Goal: Check status

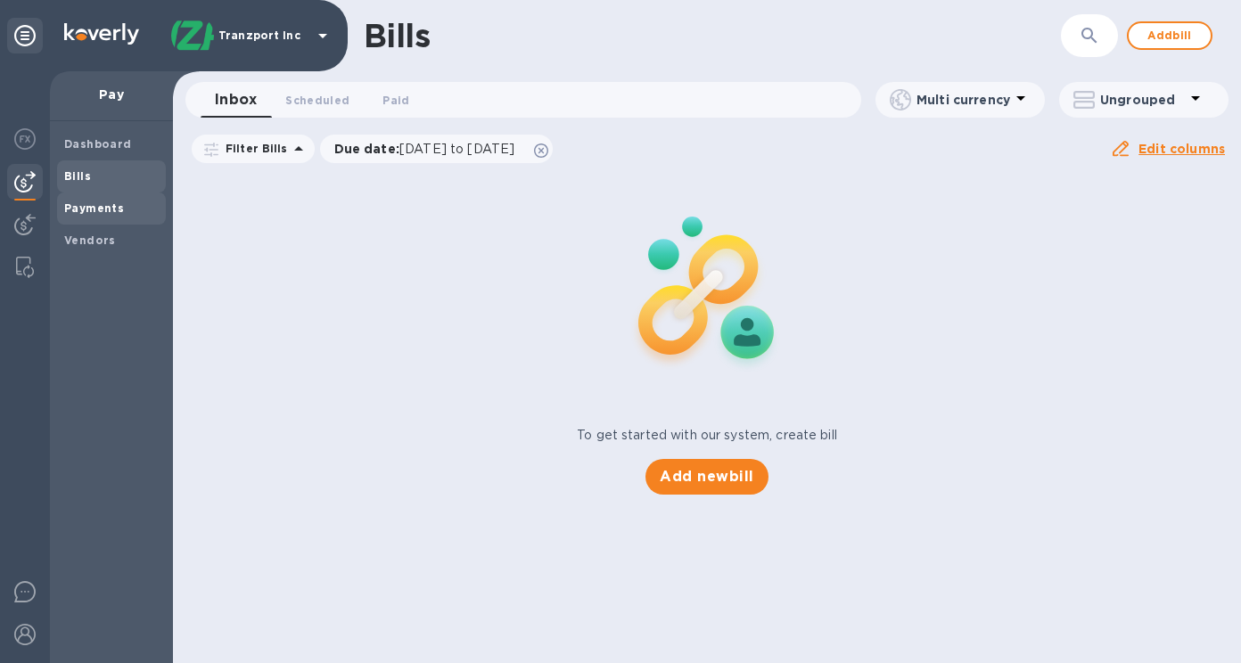
click at [116, 214] on b "Payments" at bounding box center [94, 208] width 60 height 13
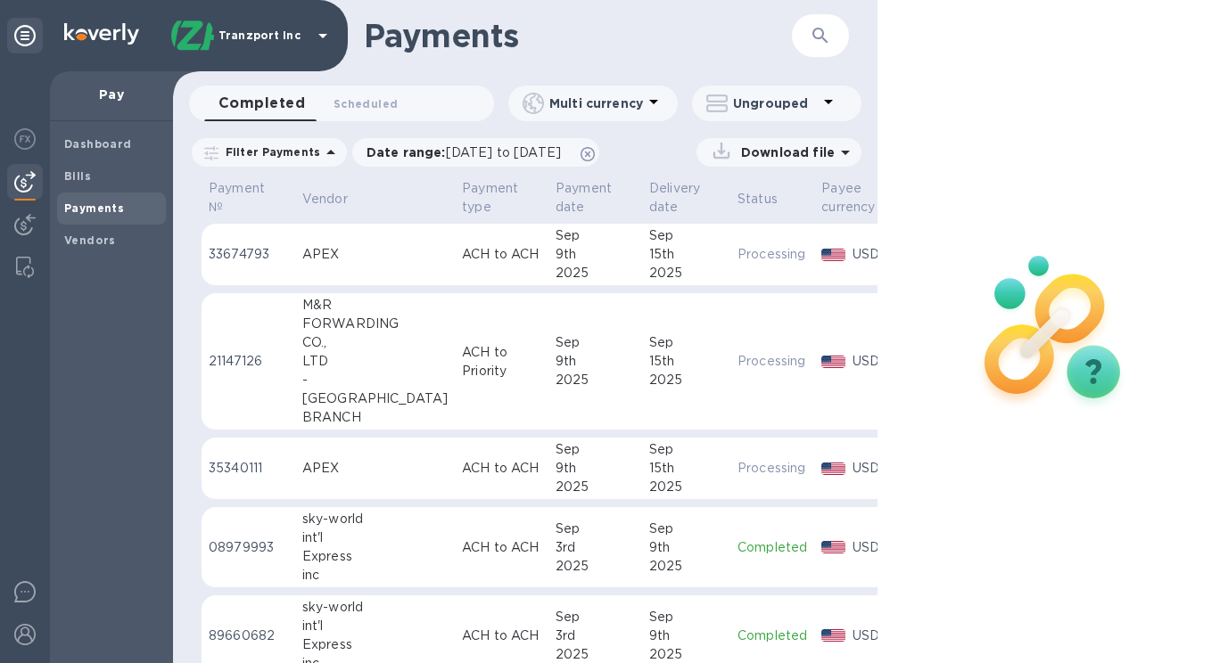
click at [455, 279] on td "ACH to ACH" at bounding box center [502, 255] width 94 height 62
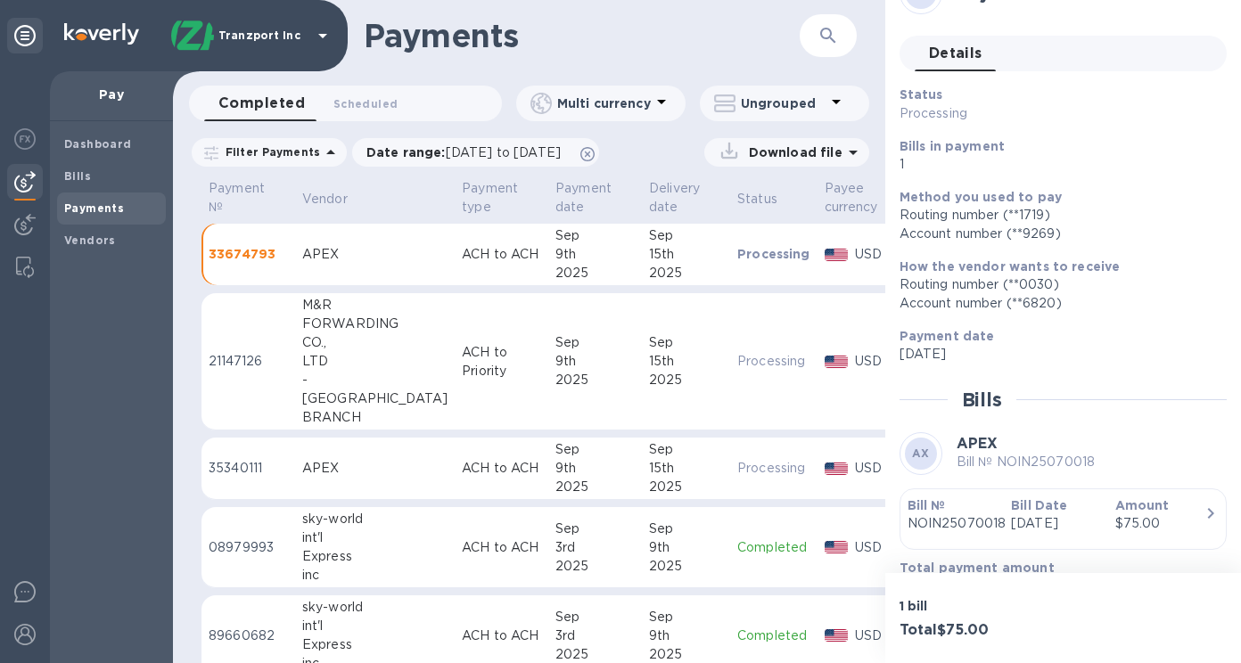
scroll to position [79, 0]
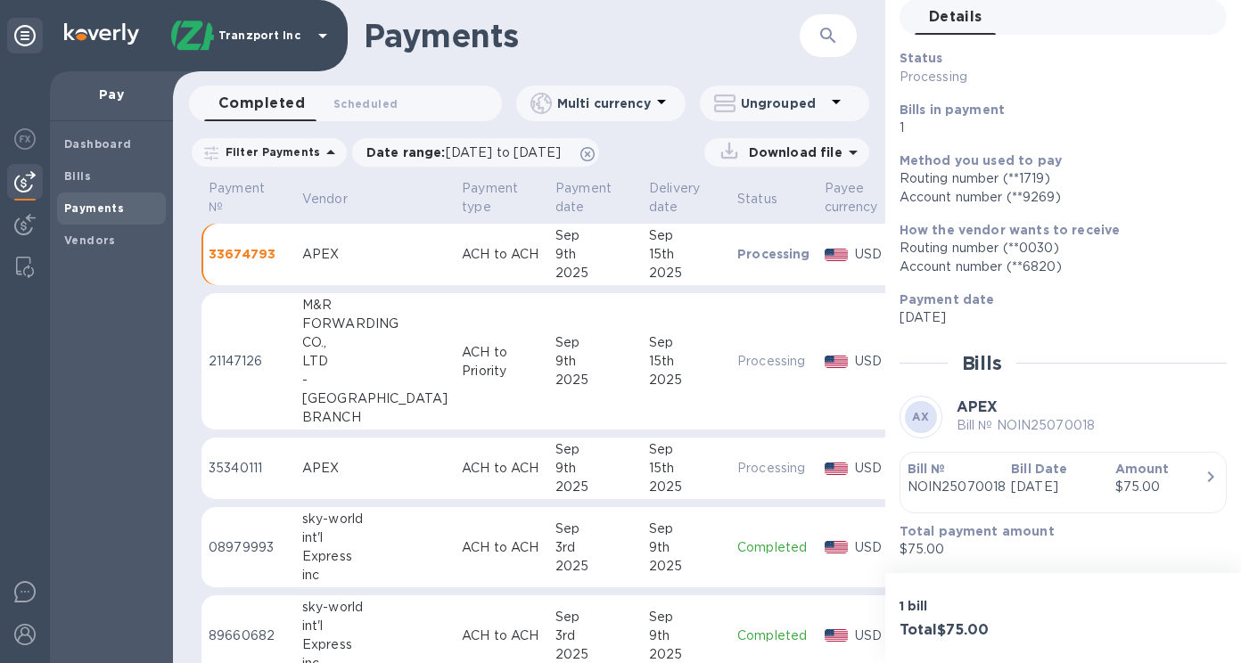
click at [1200, 481] on icon "button" at bounding box center [1210, 476] width 21 height 21
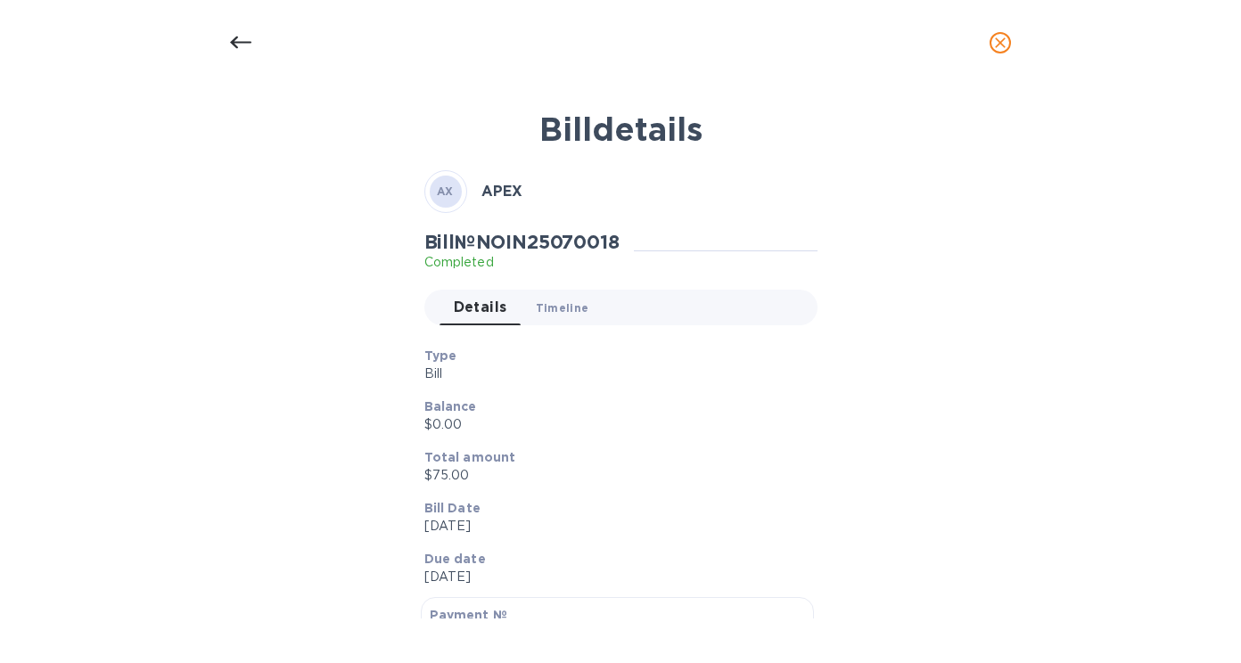
click at [583, 314] on button "Timeline 0" at bounding box center [563, 308] width 82 height 36
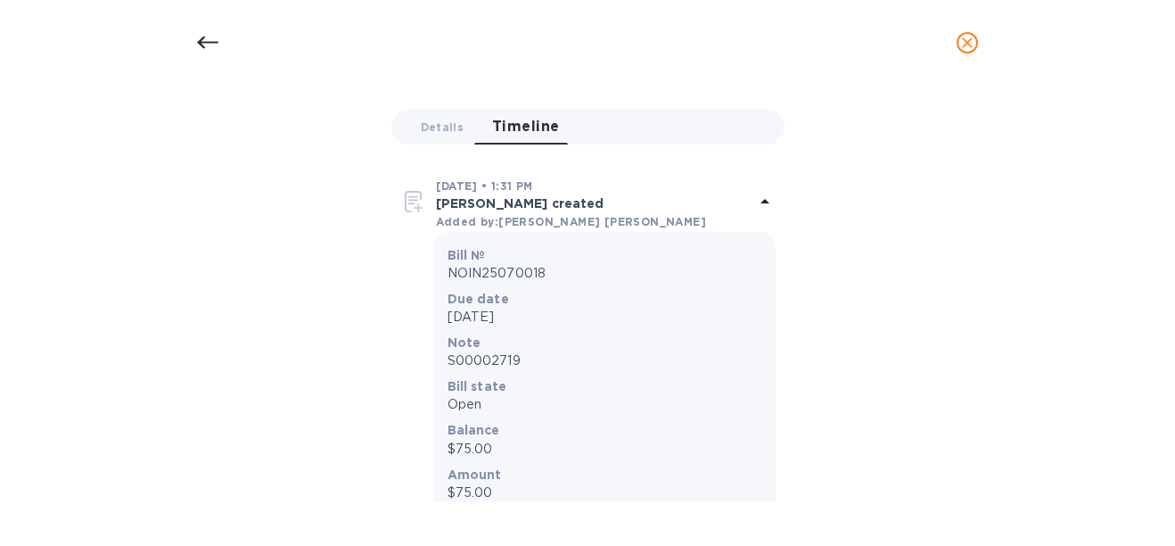
click at [214, 44] on icon at bounding box center [207, 42] width 21 height 21
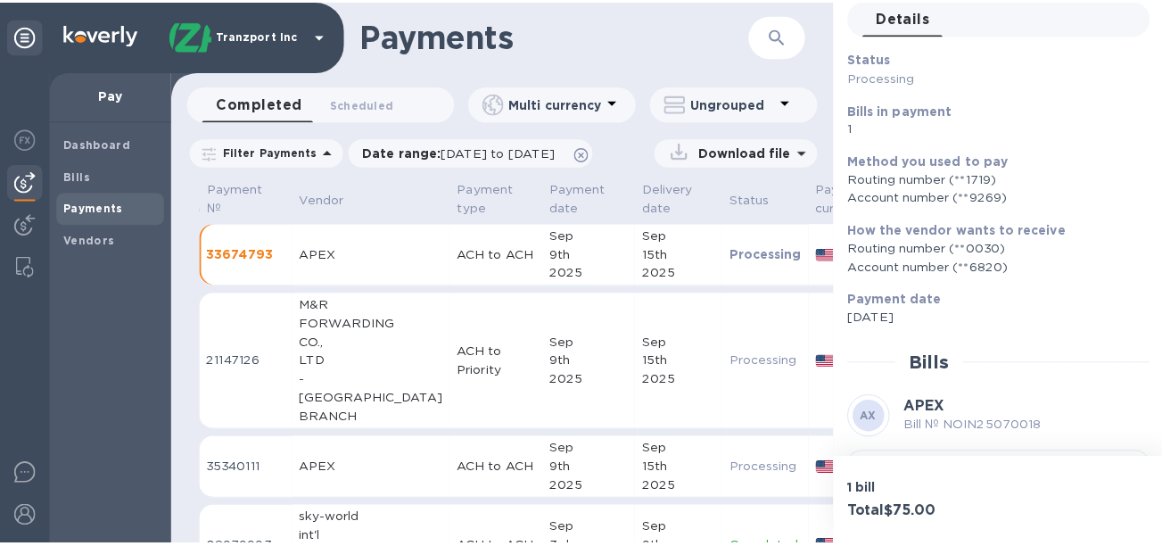
scroll to position [154, 0]
